Goal: Task Accomplishment & Management: Manage account settings

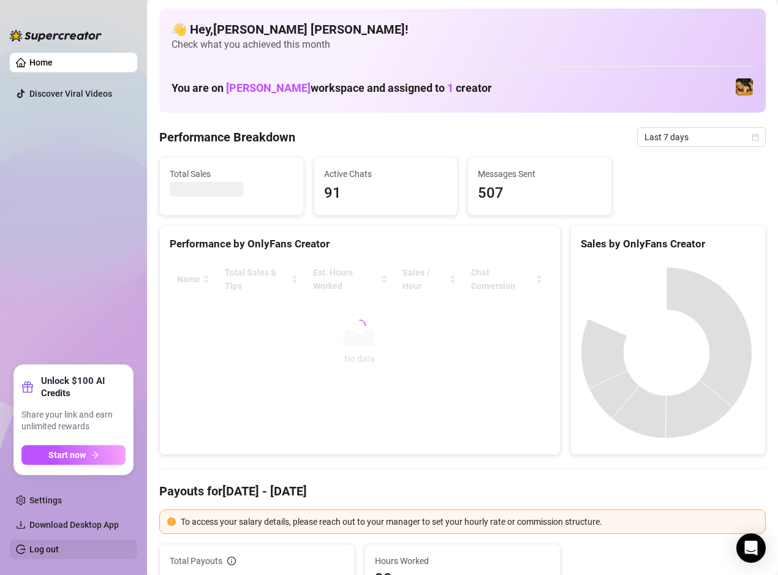
click at [48, 546] on link "Log out" at bounding box center [43, 549] width 29 height 10
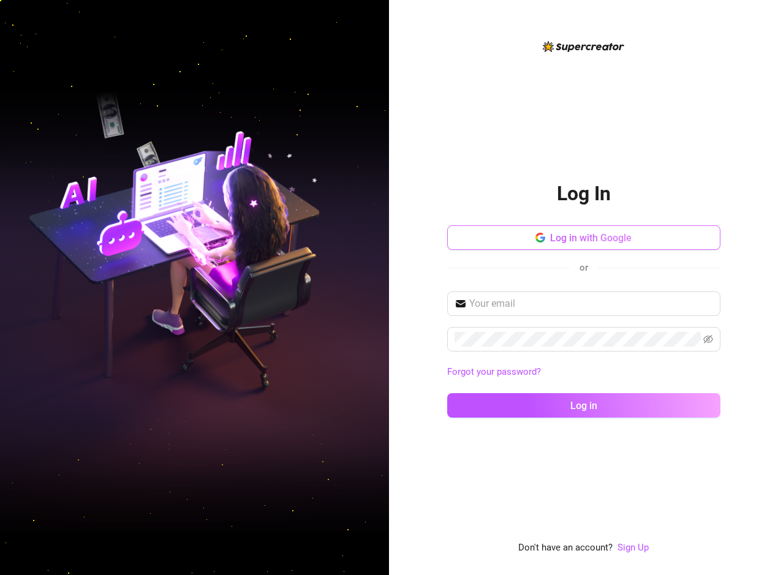
click at [580, 233] on span "Log in with Google" at bounding box center [590, 238] width 81 height 12
click at [585, 230] on button "Log in with Google" at bounding box center [583, 237] width 273 height 24
